Goal: Task Accomplishment & Management: Complete application form

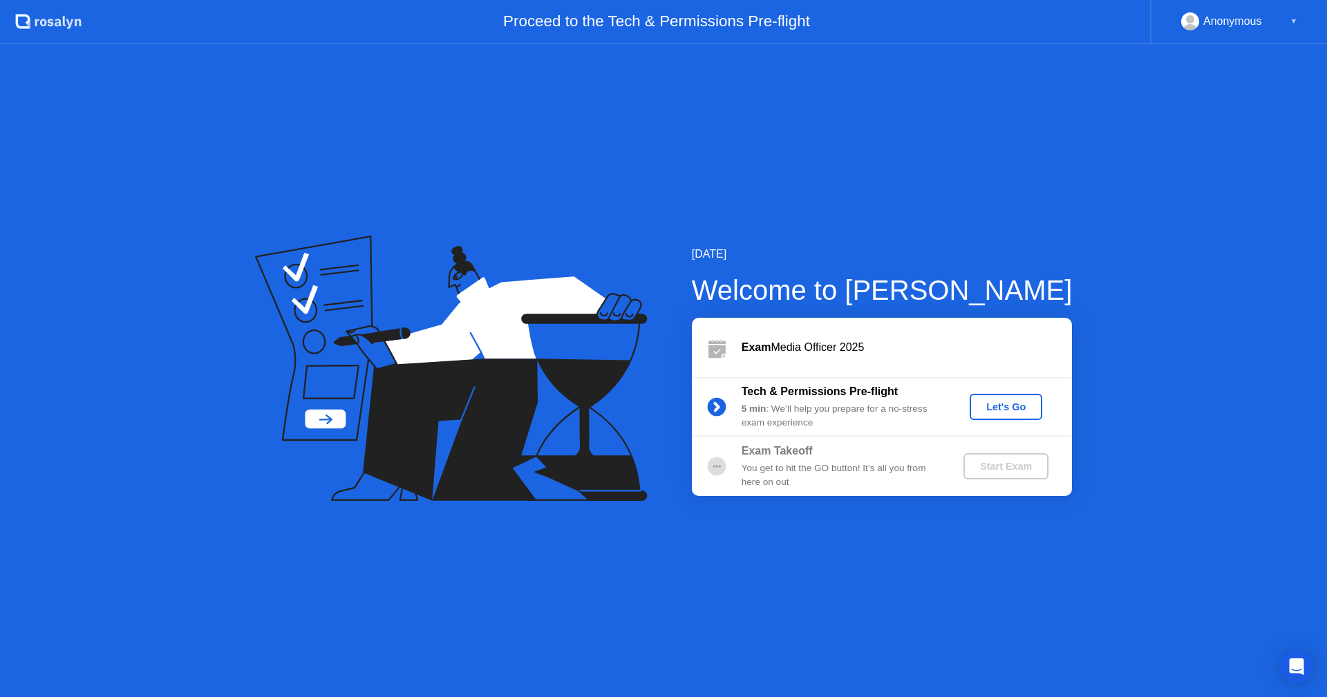
click at [1277, 24] on div "Anonymous ▼" at bounding box center [1239, 21] width 116 height 18
click at [1301, 12] on div "Anonymous ▼" at bounding box center [1238, 22] width 177 height 44
click at [1033, 402] on div "Let's Go" at bounding box center [1006, 407] width 62 height 11
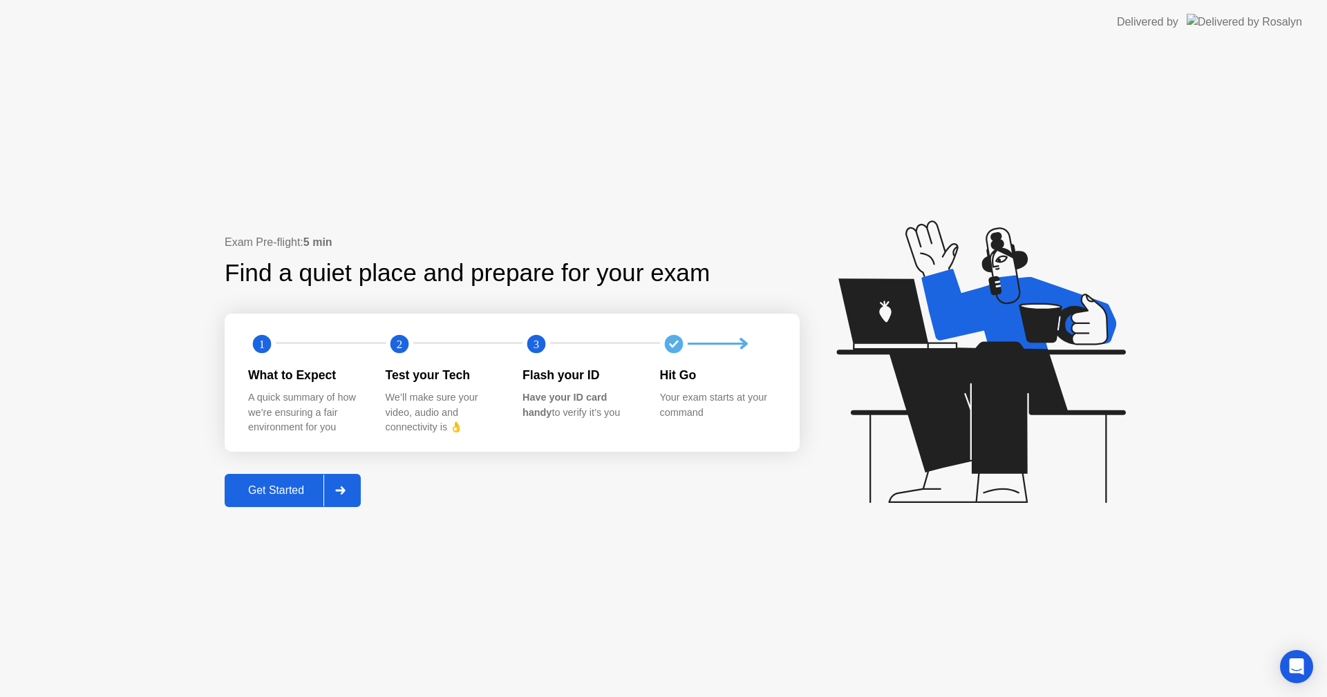
click at [274, 490] on div "Get Started" at bounding box center [276, 491] width 95 height 12
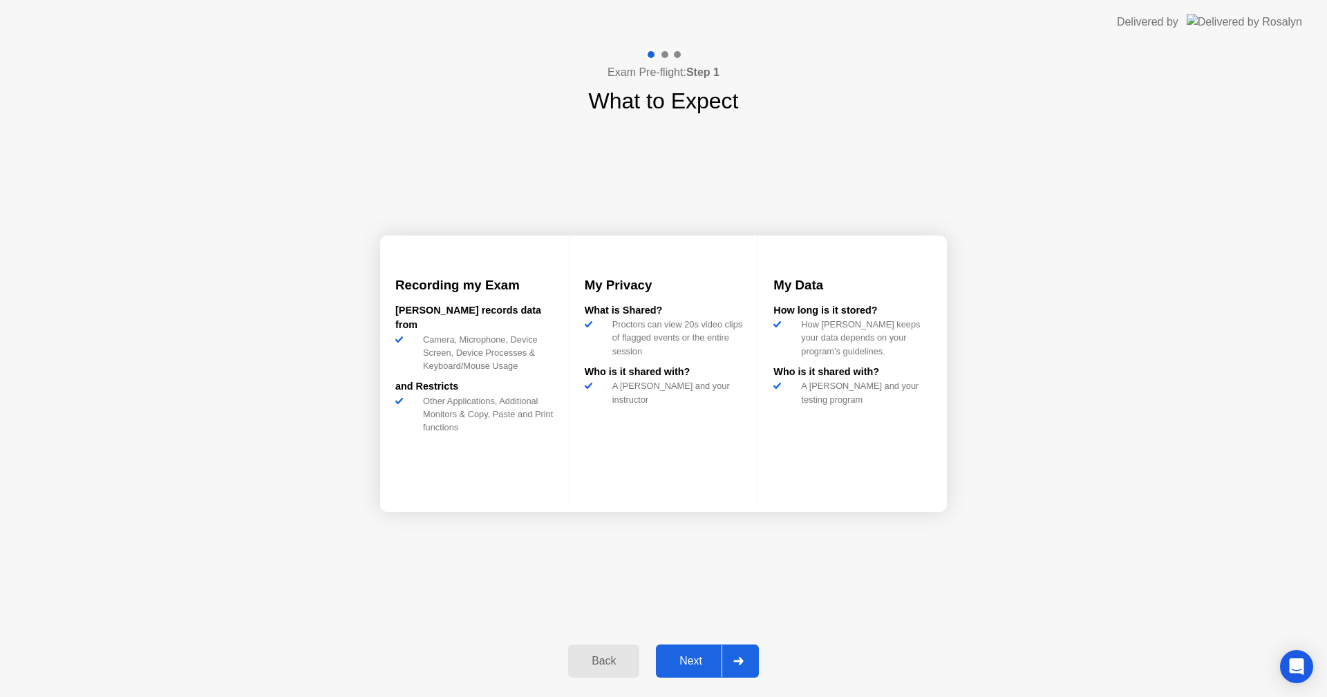
click at [678, 658] on div "Next" at bounding box center [691, 661] width 62 height 12
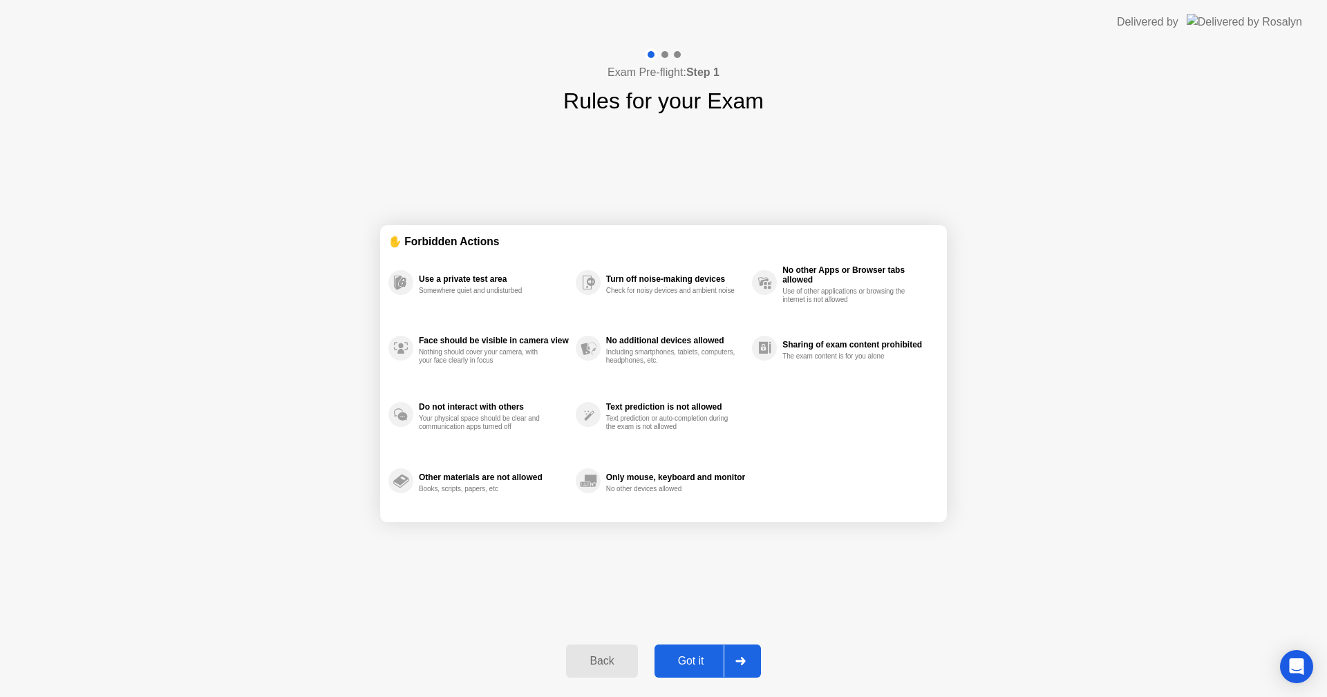
click at [716, 661] on div "Got it" at bounding box center [691, 661] width 65 height 12
select select "**********"
select select "*******"
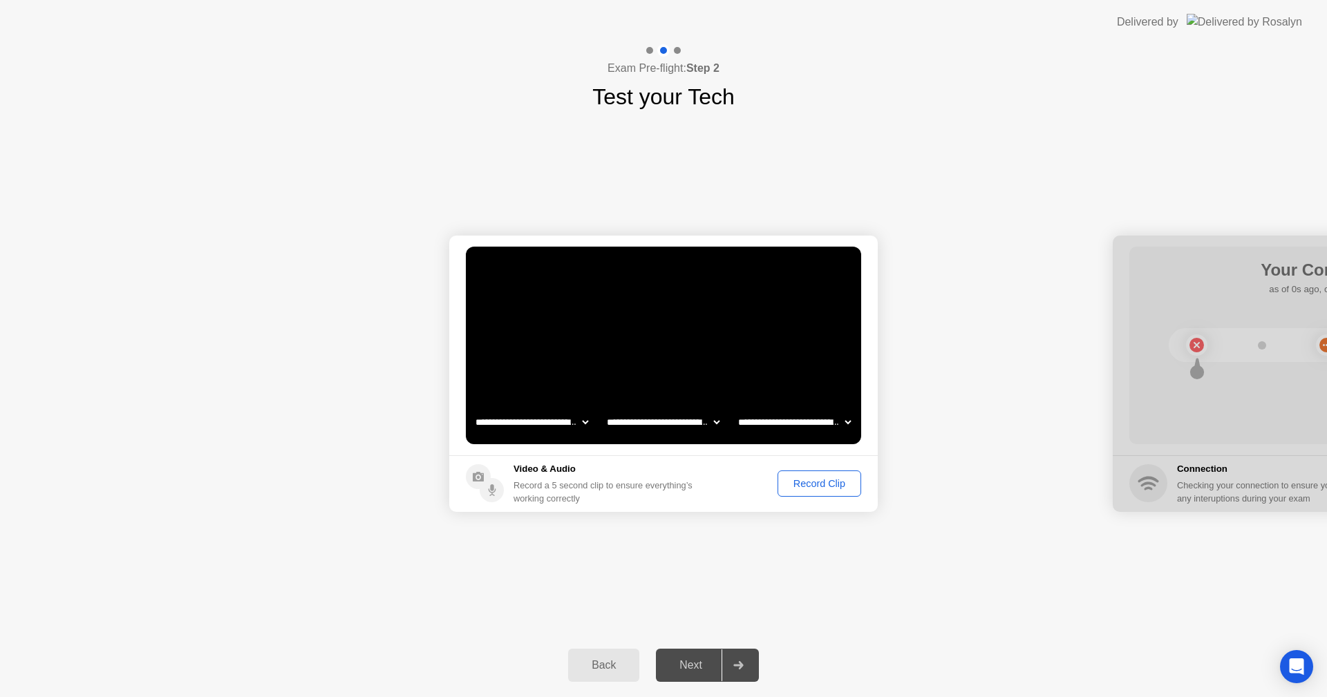
click at [799, 486] on div "Record Clip" at bounding box center [819, 483] width 74 height 11
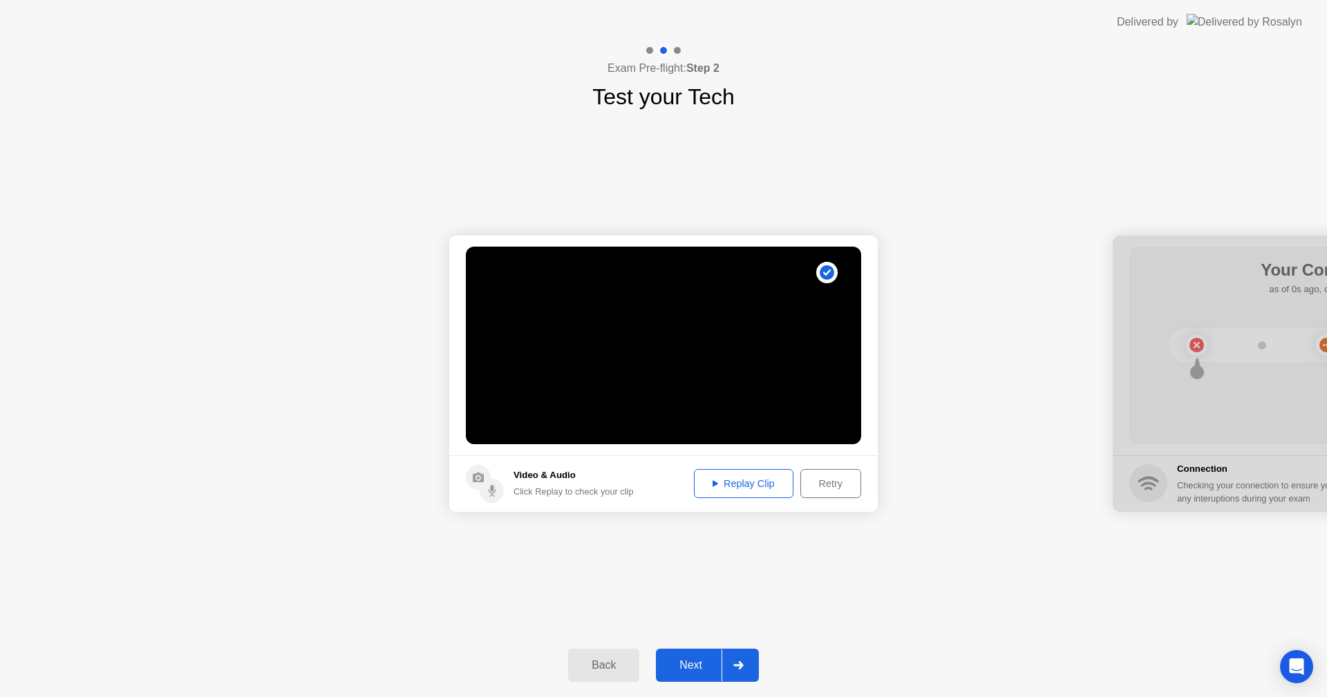
click at [761, 489] on div "Replay Clip" at bounding box center [744, 483] width 90 height 11
click at [704, 482] on div "Replay Clip" at bounding box center [744, 483] width 90 height 11
click at [681, 664] on div "Next" at bounding box center [691, 665] width 62 height 12
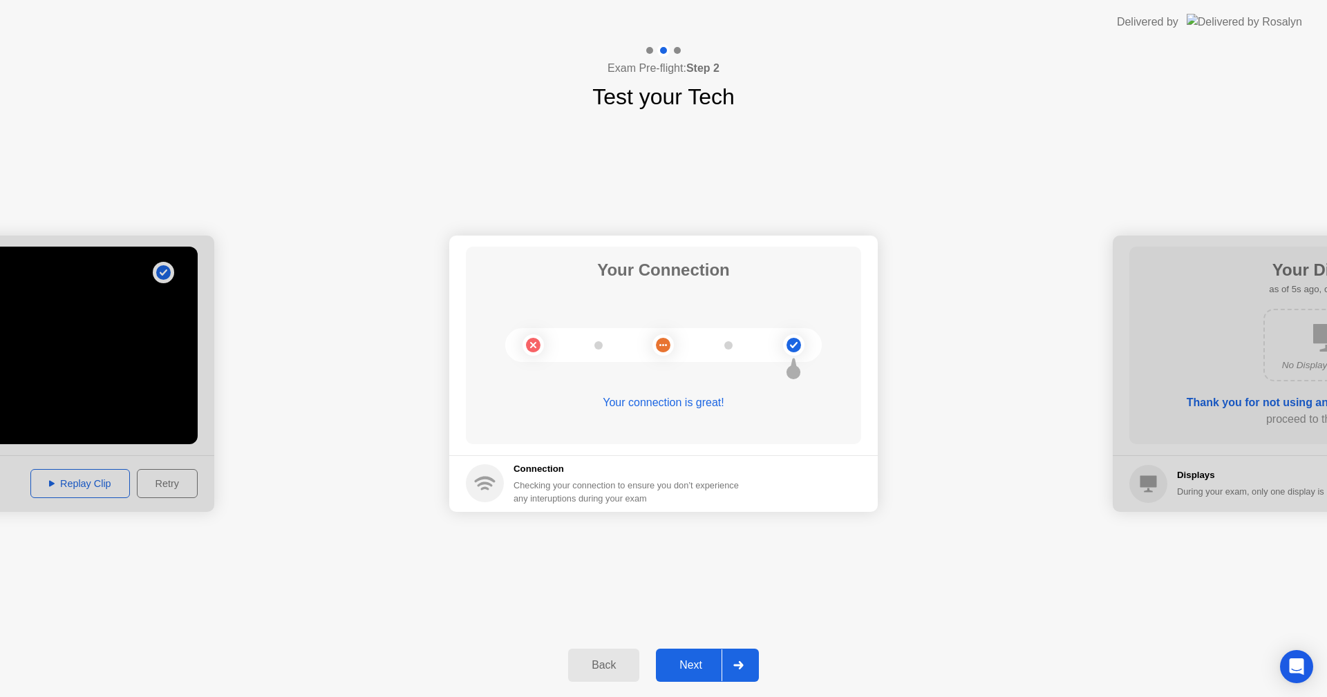
click at [679, 652] on button "Next" at bounding box center [707, 665] width 103 height 33
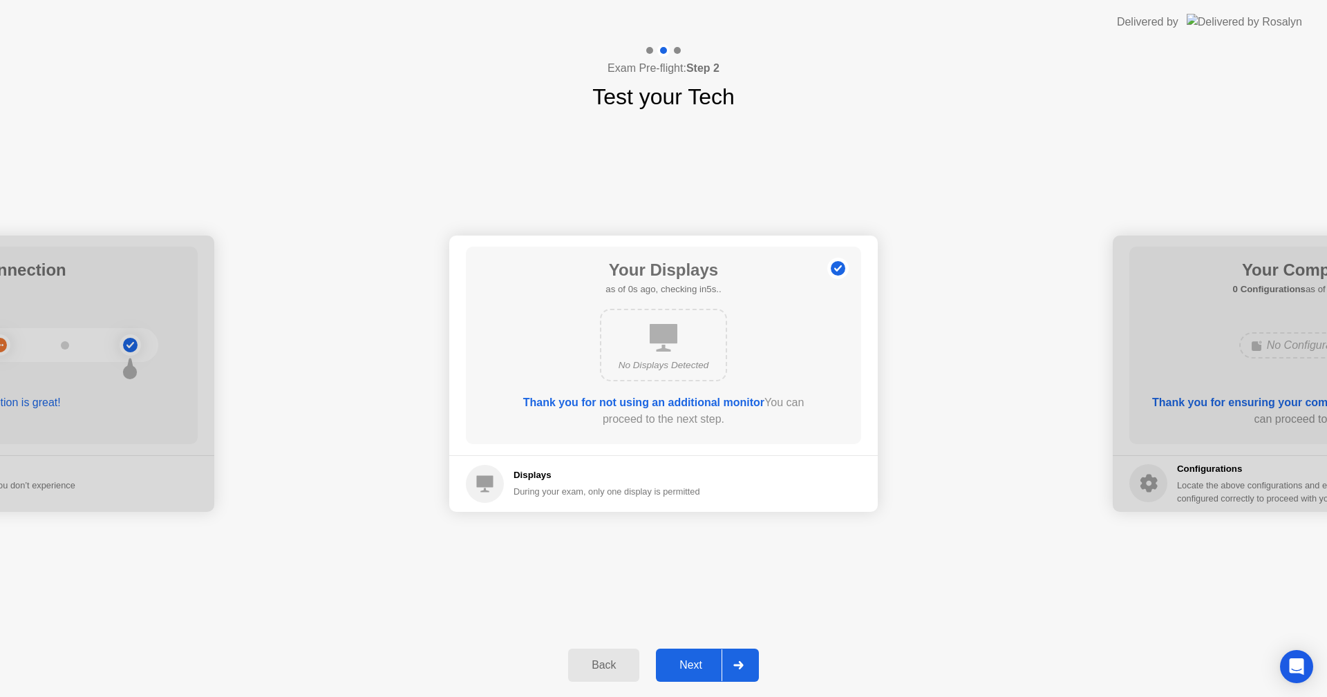
click at [706, 667] on div "Next" at bounding box center [691, 665] width 62 height 12
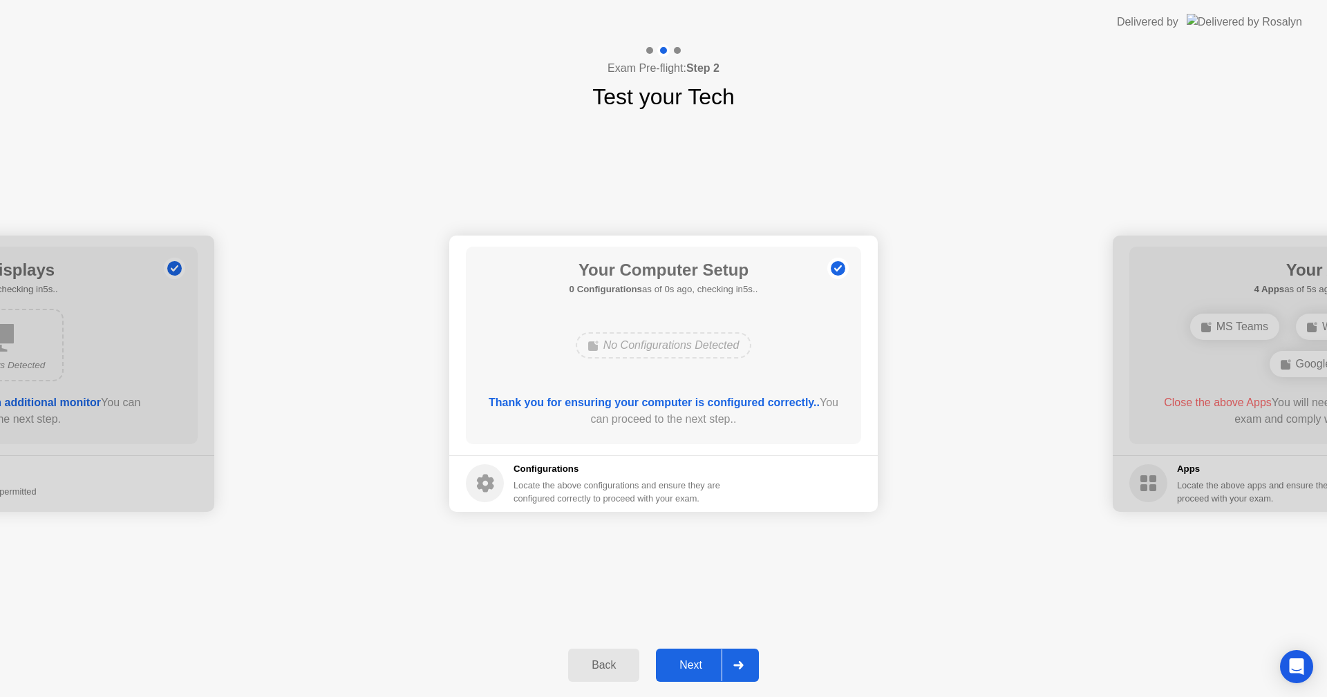
click at [704, 666] on div "Next" at bounding box center [691, 665] width 62 height 12
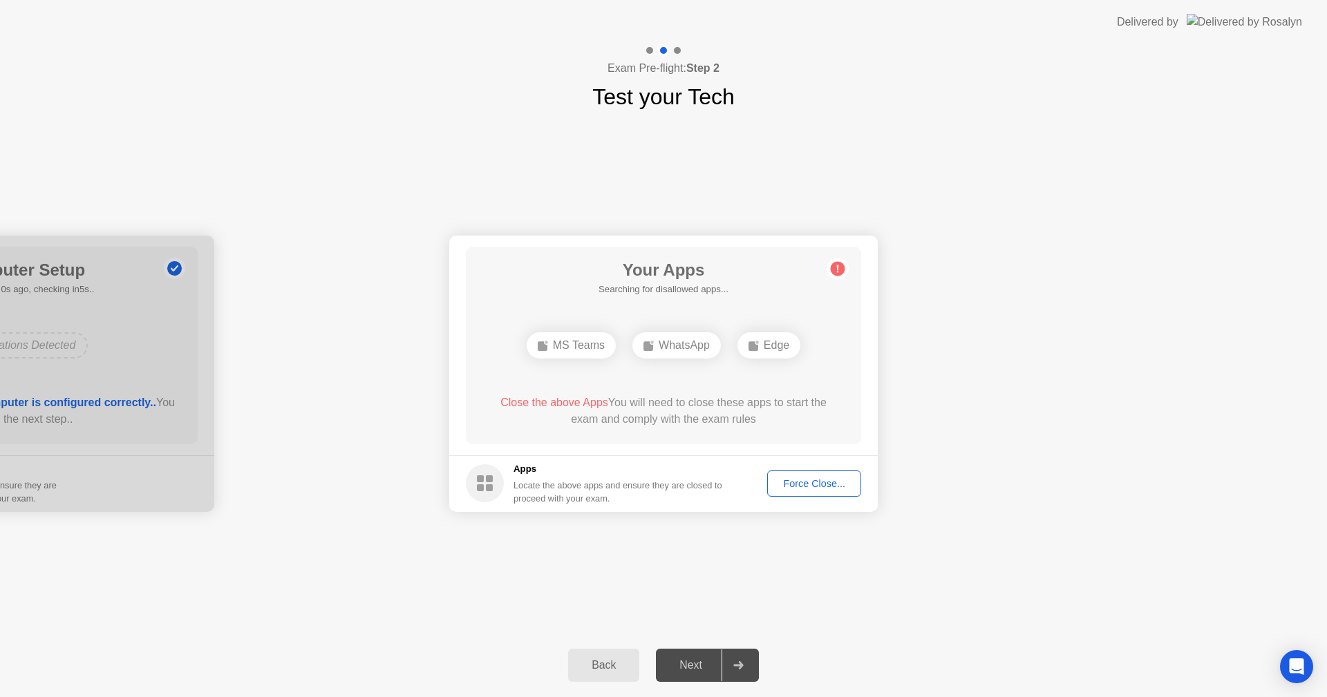
click at [823, 474] on button "Force Close..." at bounding box center [814, 484] width 94 height 26
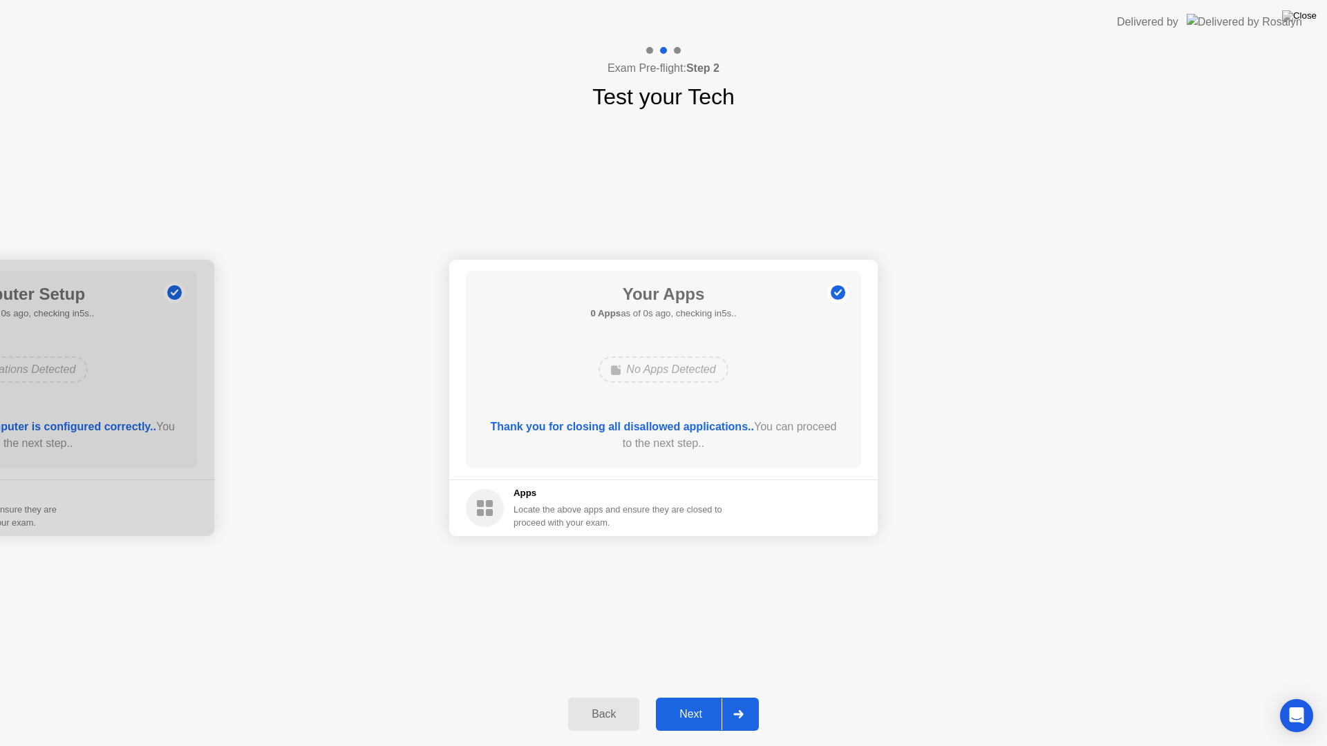
click at [695, 697] on div "Next" at bounding box center [691, 714] width 62 height 12
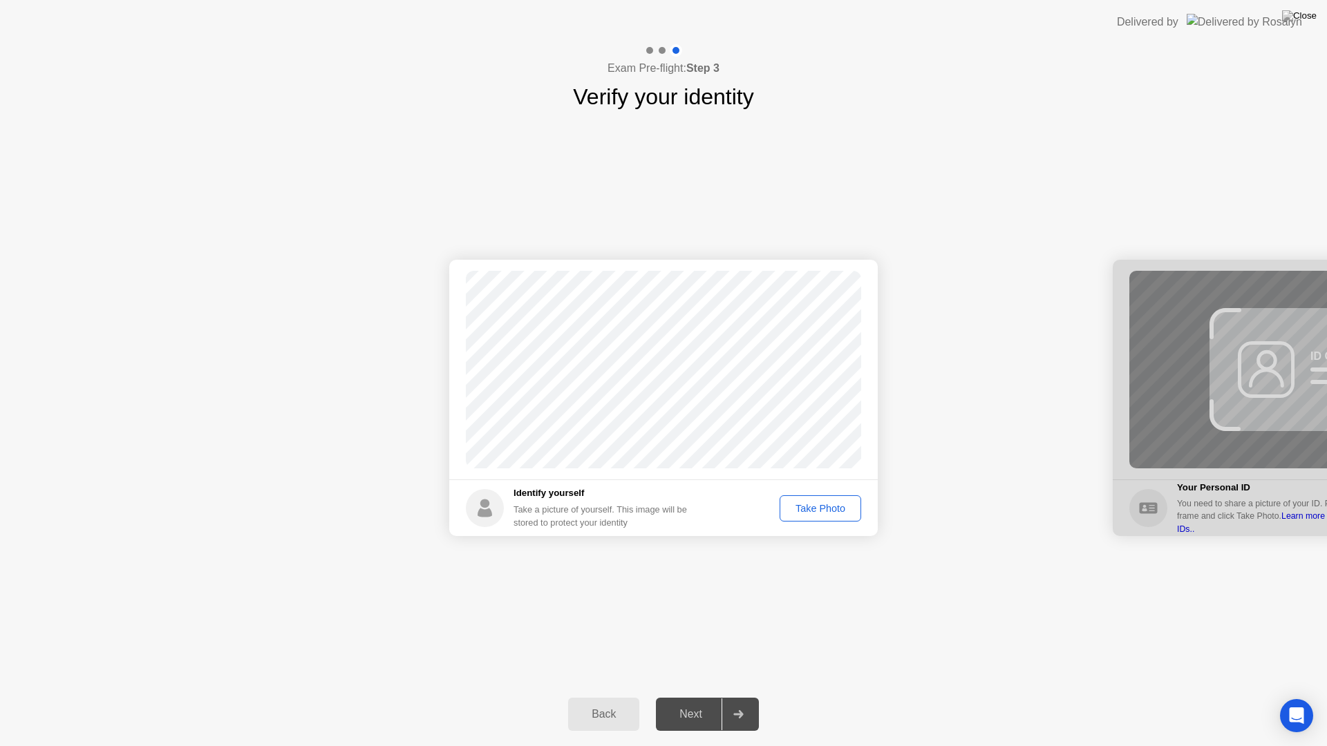
click at [809, 505] on div "Take Photo" at bounding box center [820, 508] width 72 height 11
click at [683, 697] on div "Next" at bounding box center [691, 714] width 62 height 12
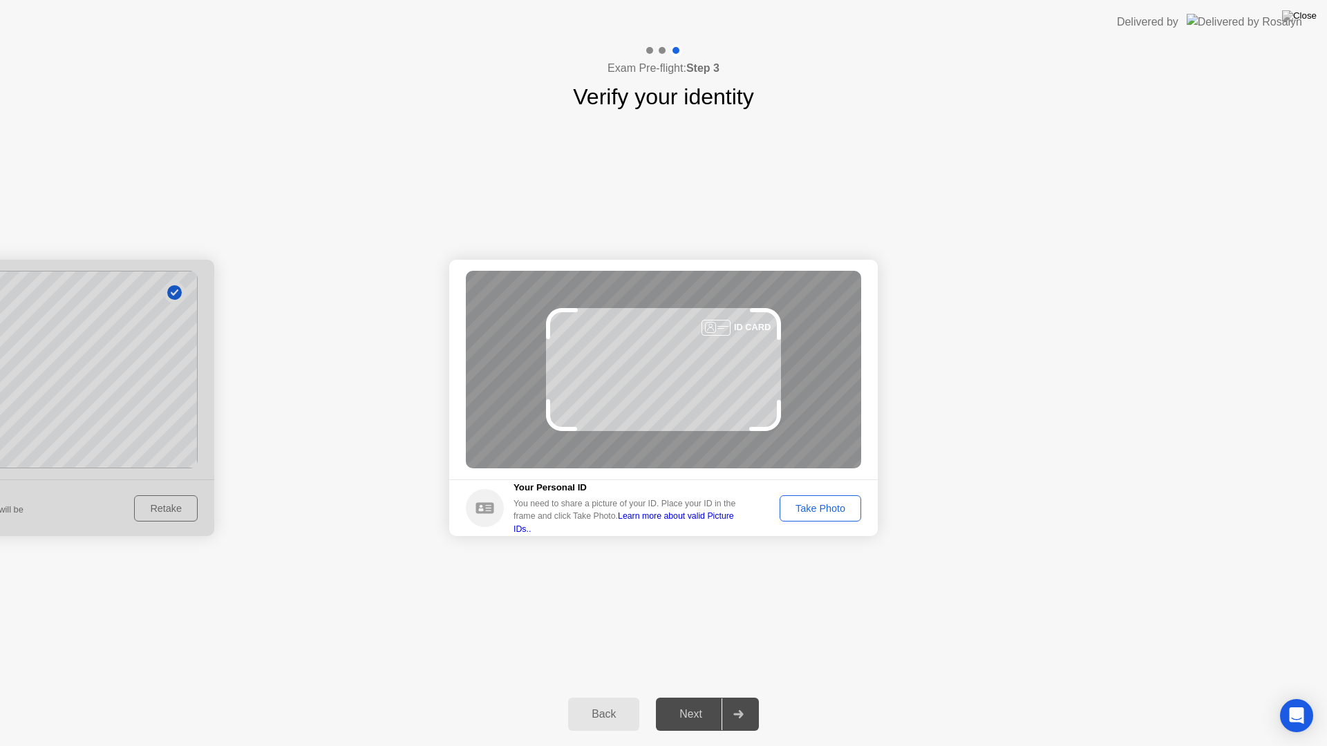
click at [854, 518] on button "Take Photo" at bounding box center [821, 509] width 82 height 26
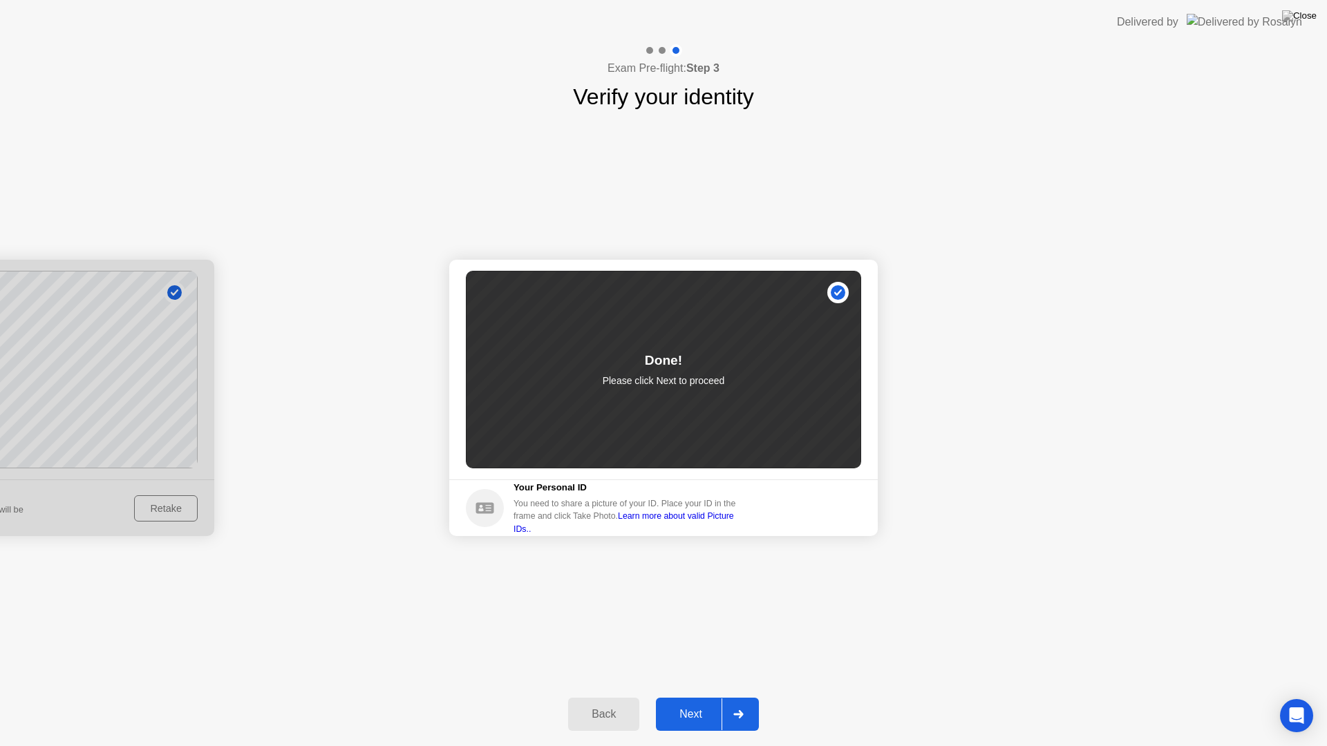
click at [701, 697] on div "Next" at bounding box center [691, 714] width 62 height 12
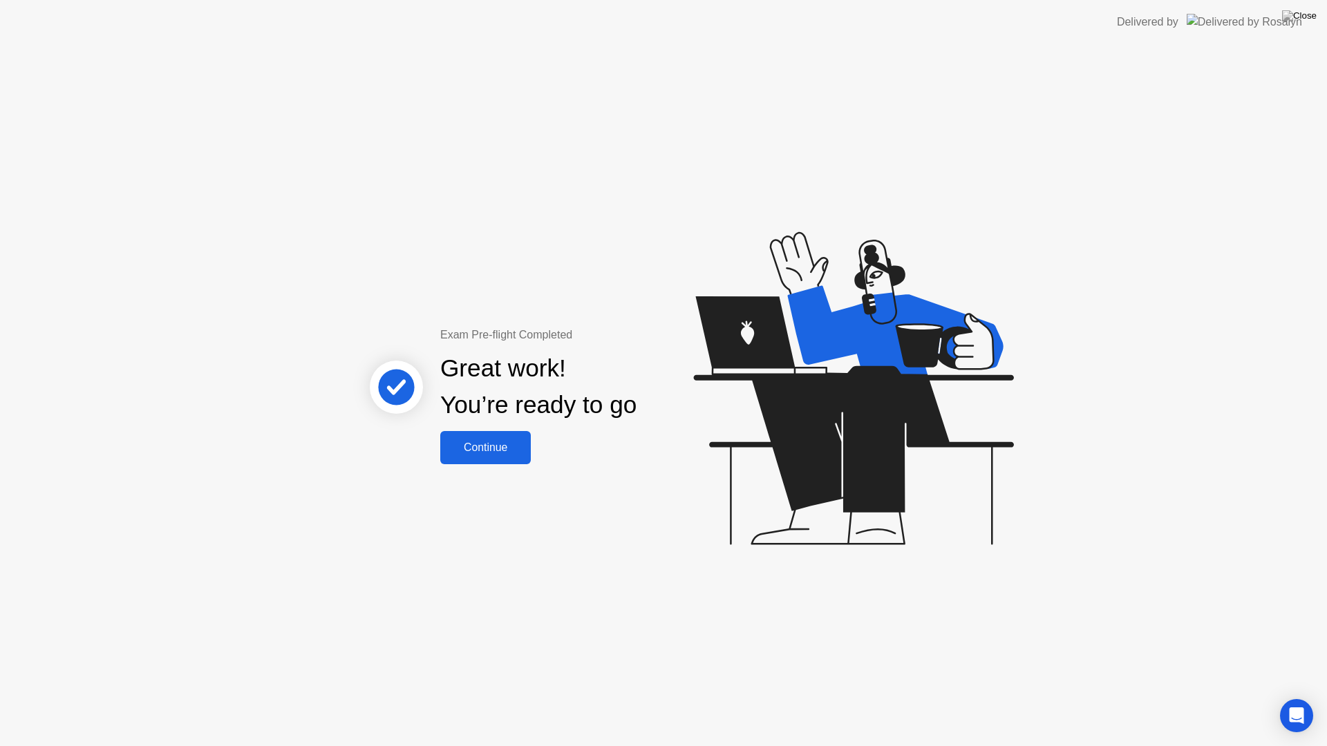
click at [476, 451] on div "Continue" at bounding box center [485, 448] width 82 height 12
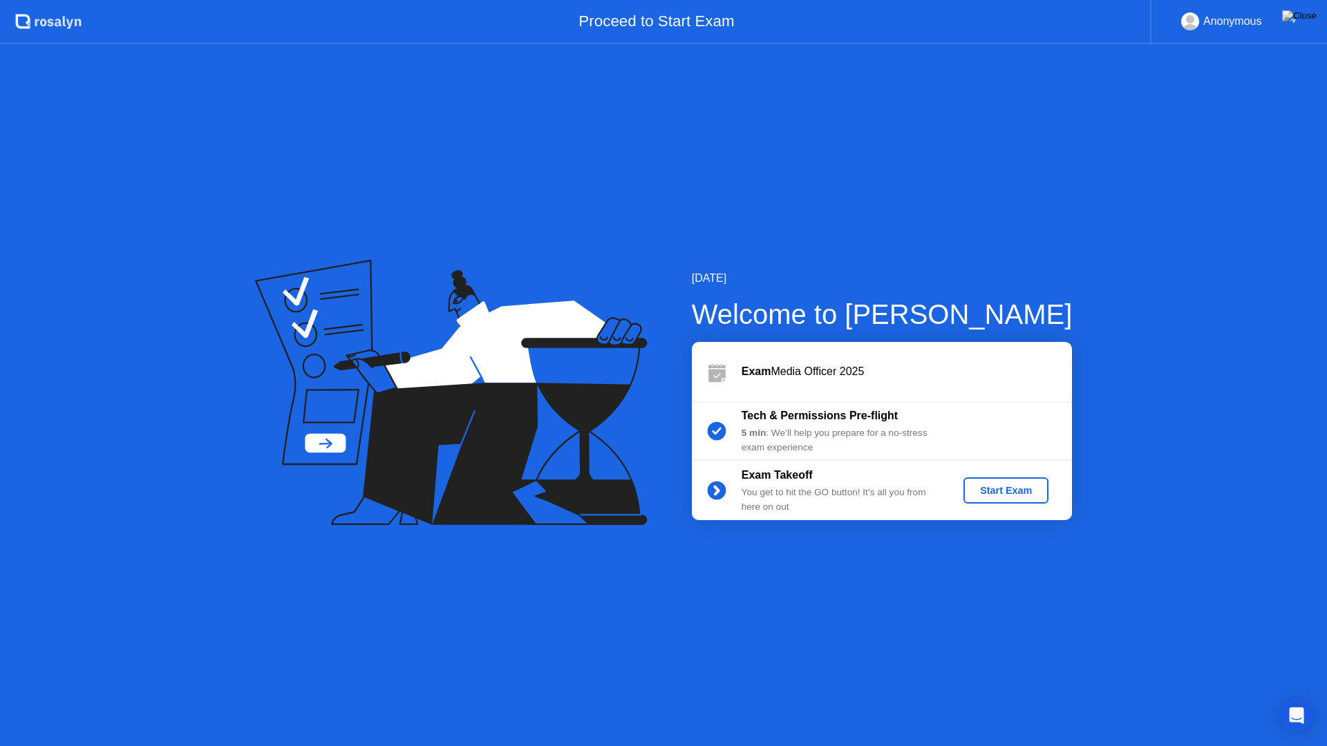
click at [986, 487] on div "Start Exam" at bounding box center [1006, 490] width 74 height 11
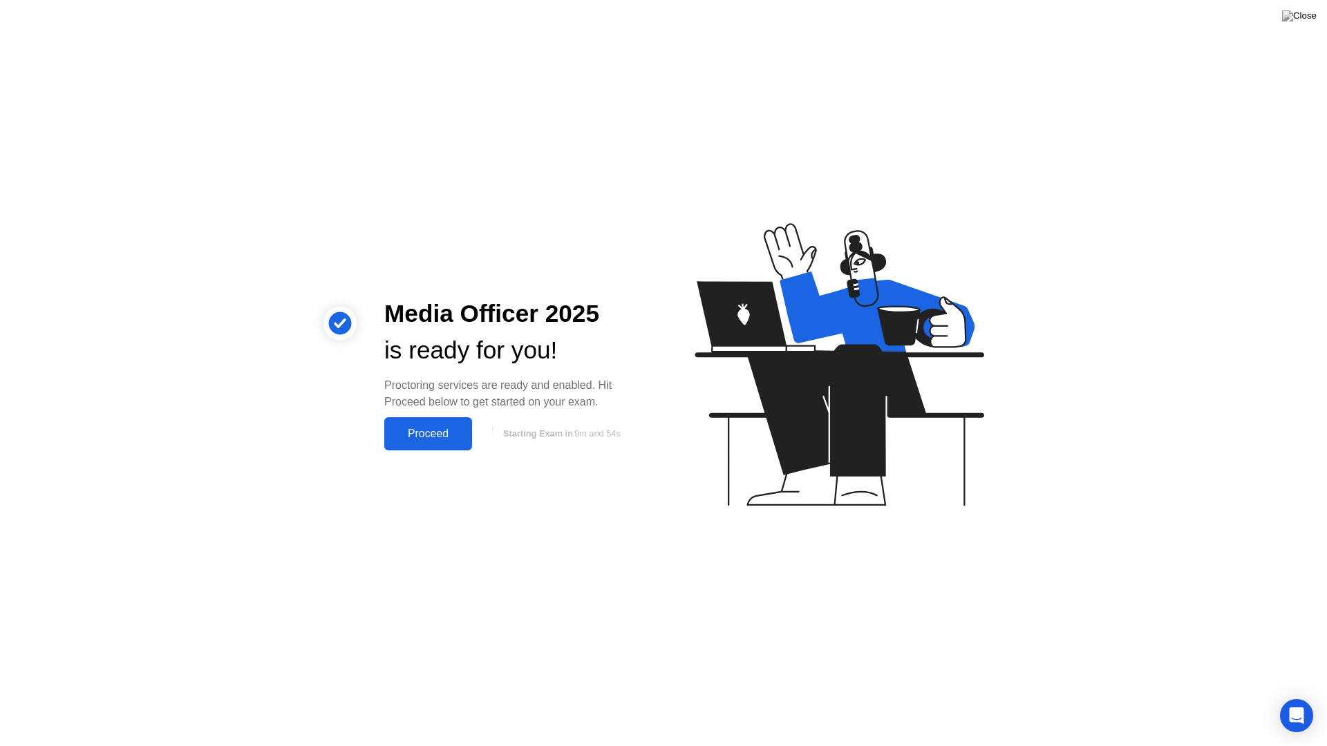
click at [417, 438] on div "Proceed" at bounding box center [427, 434] width 79 height 12
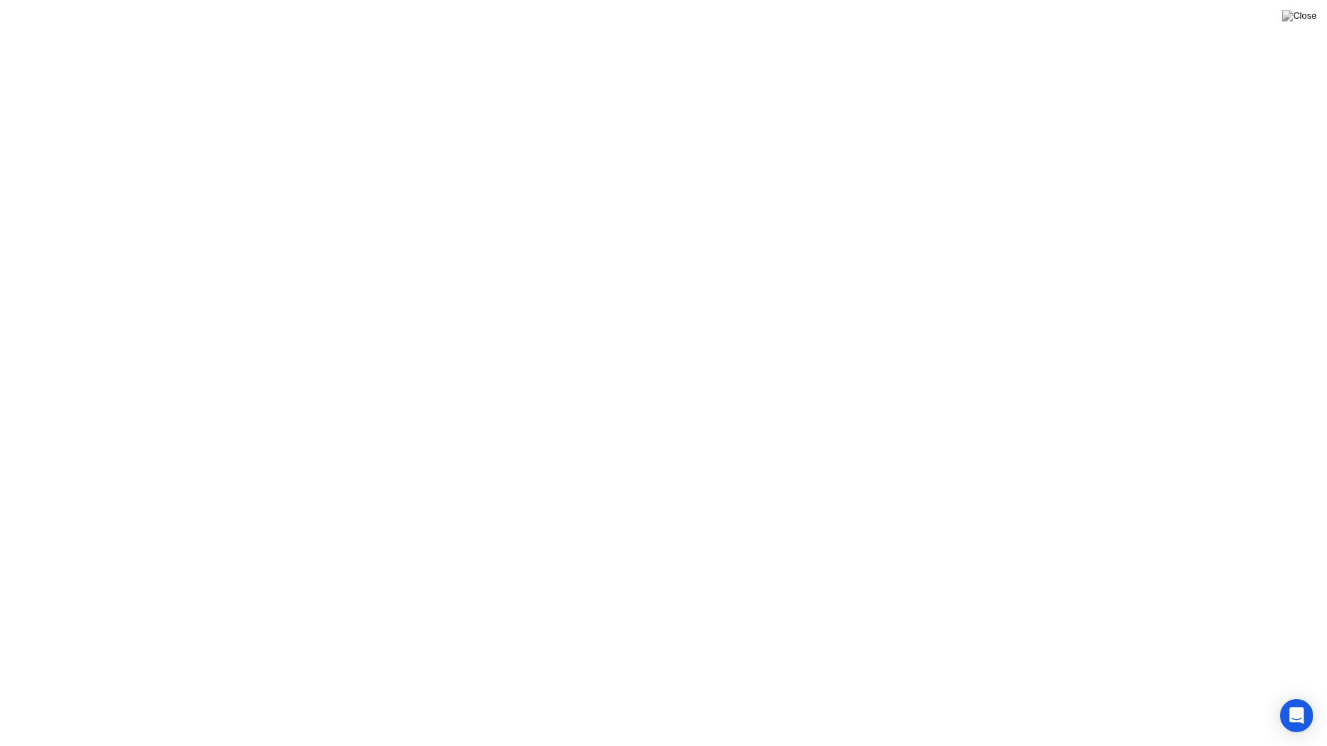
click div "Got it!"
click div "End Proctoring Session"
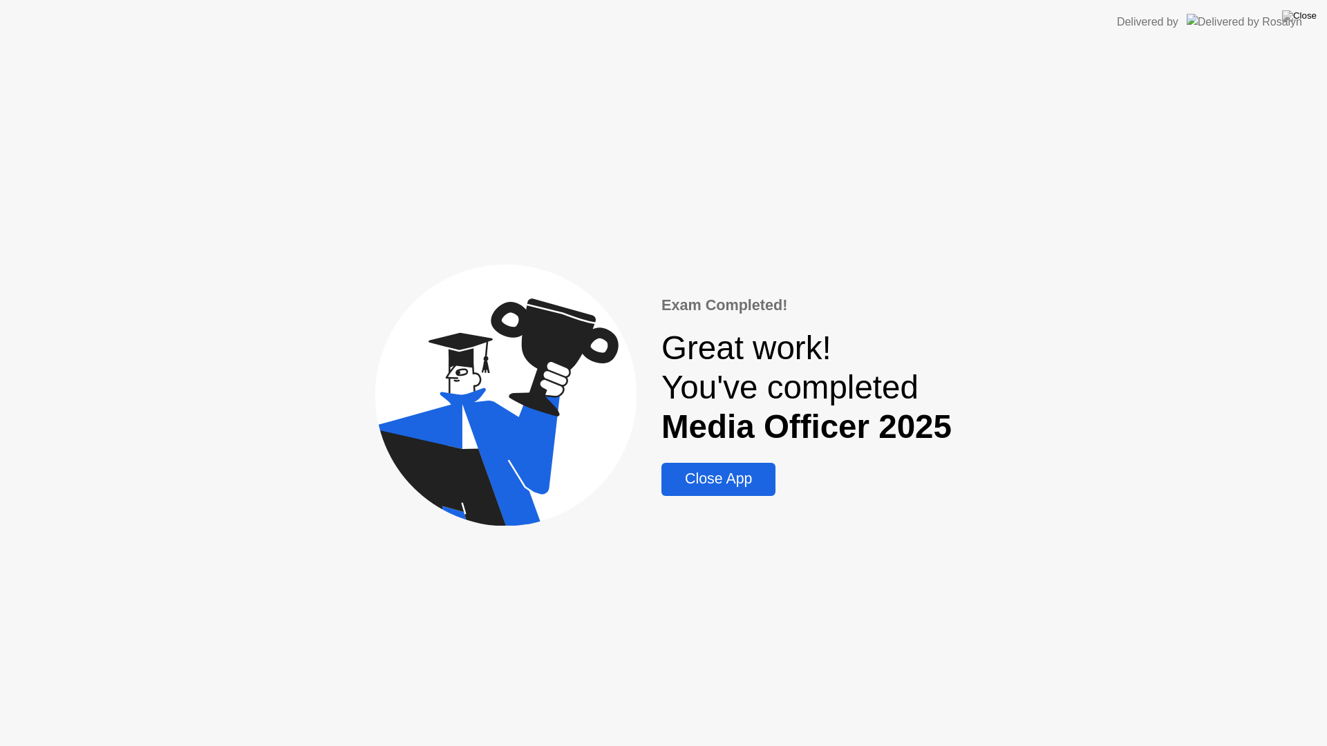
click at [695, 482] on div "Close App" at bounding box center [719, 479] width 106 height 17
